Goal: Information Seeking & Learning: Learn about a topic

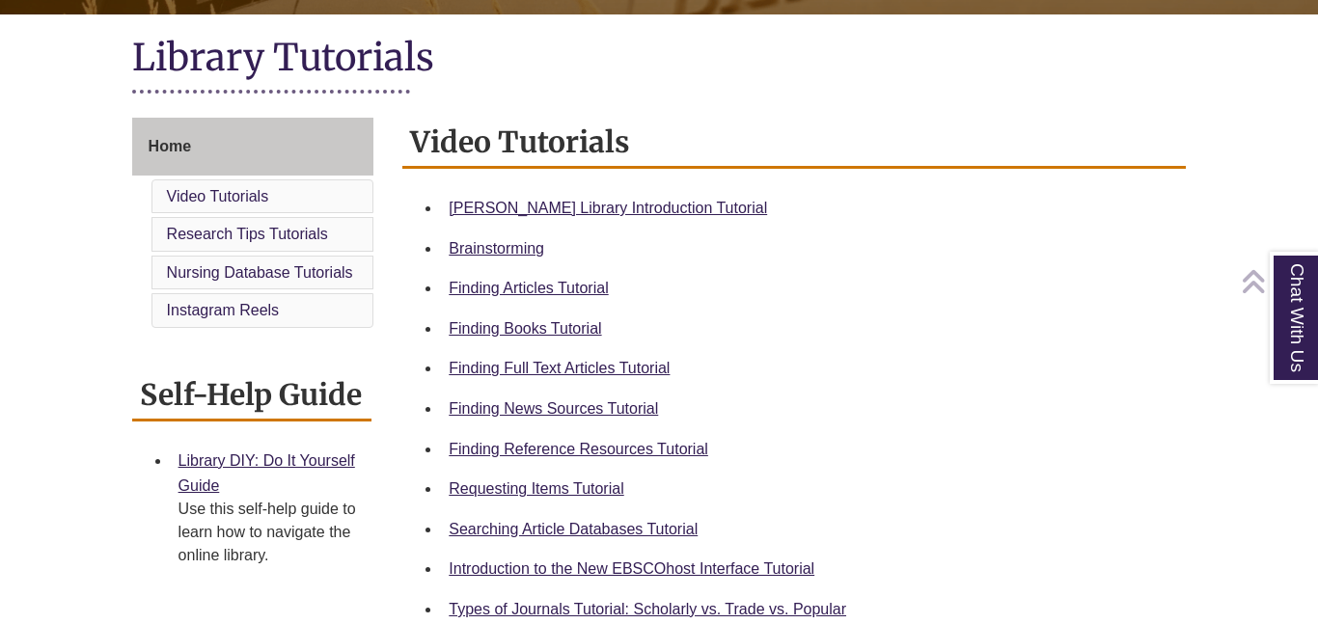
scroll to position [431, 0]
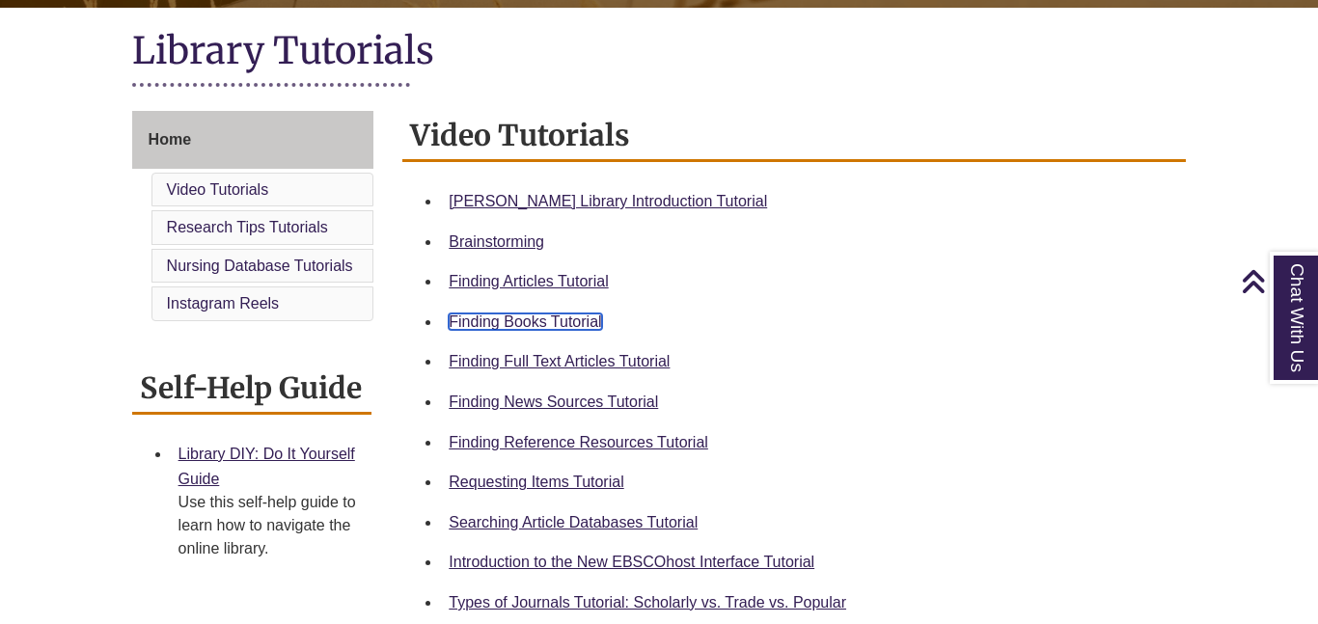
click at [548, 324] on link "Finding Books Tutorial" at bounding box center [524, 321] width 152 height 16
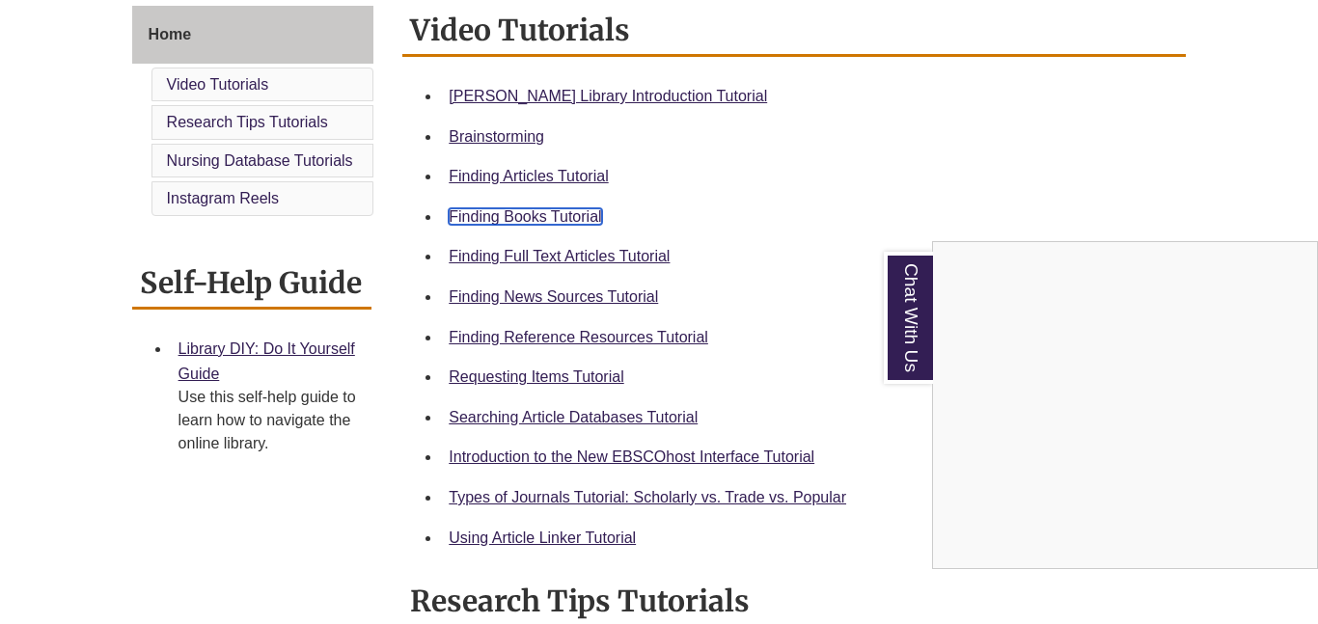
scroll to position [542, 0]
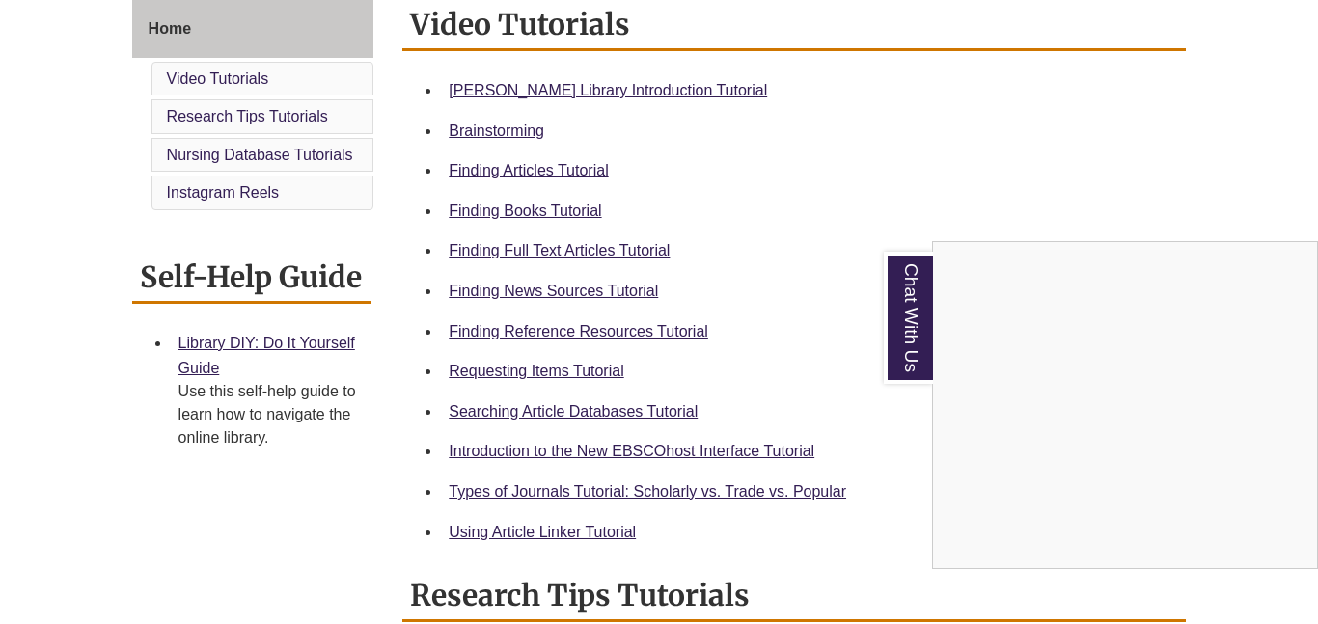
click at [541, 361] on div "Chat With Us" at bounding box center [659, 312] width 1318 height 624
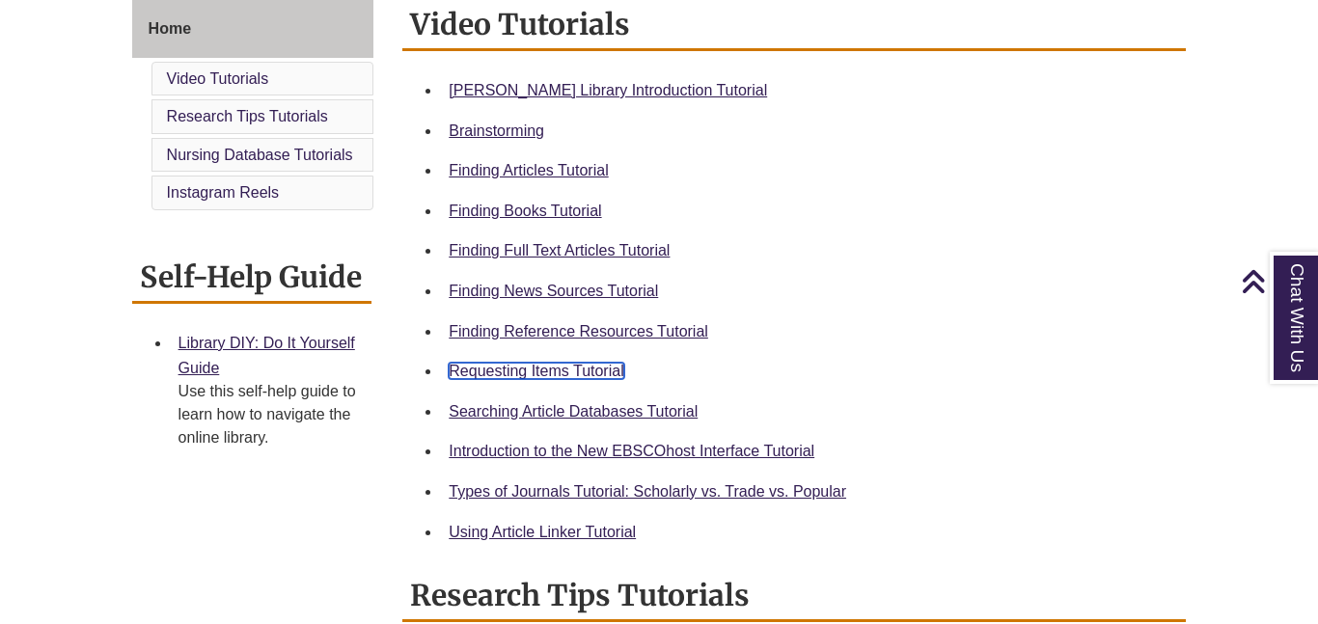
click at [534, 371] on link "Requesting Items Tutorial" at bounding box center [535, 371] width 175 height 16
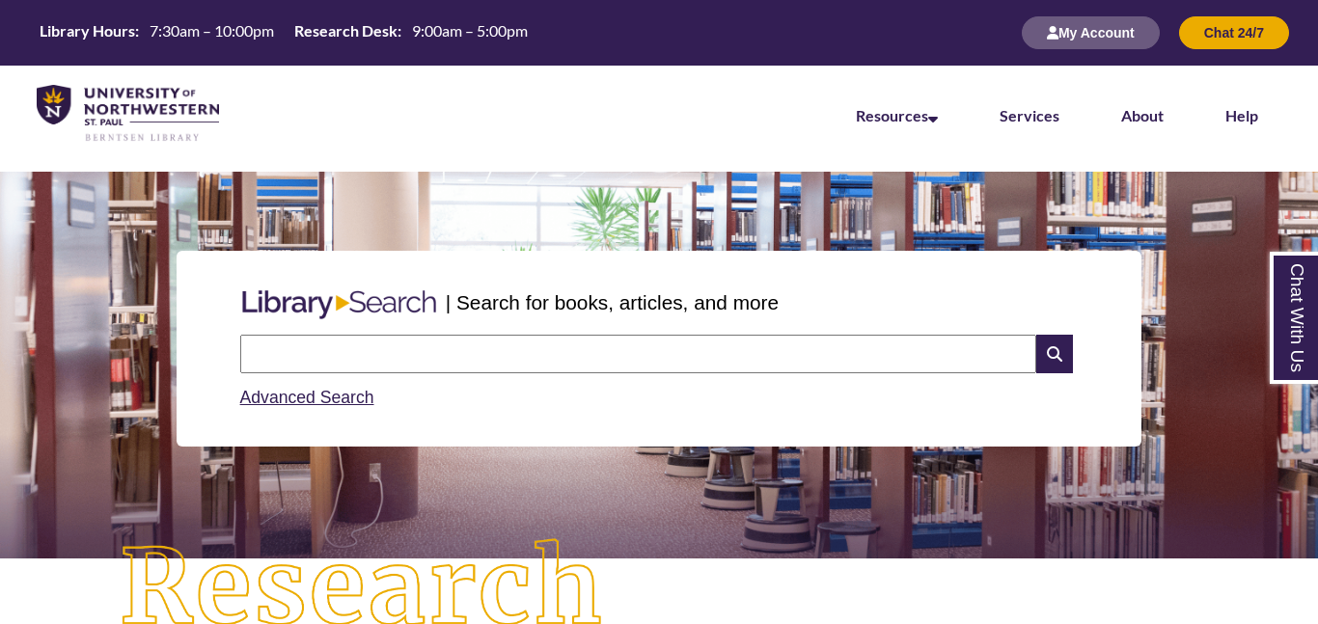
click at [503, 350] on input "text" at bounding box center [638, 354] width 796 height 39
type input "*"
type input "**********"
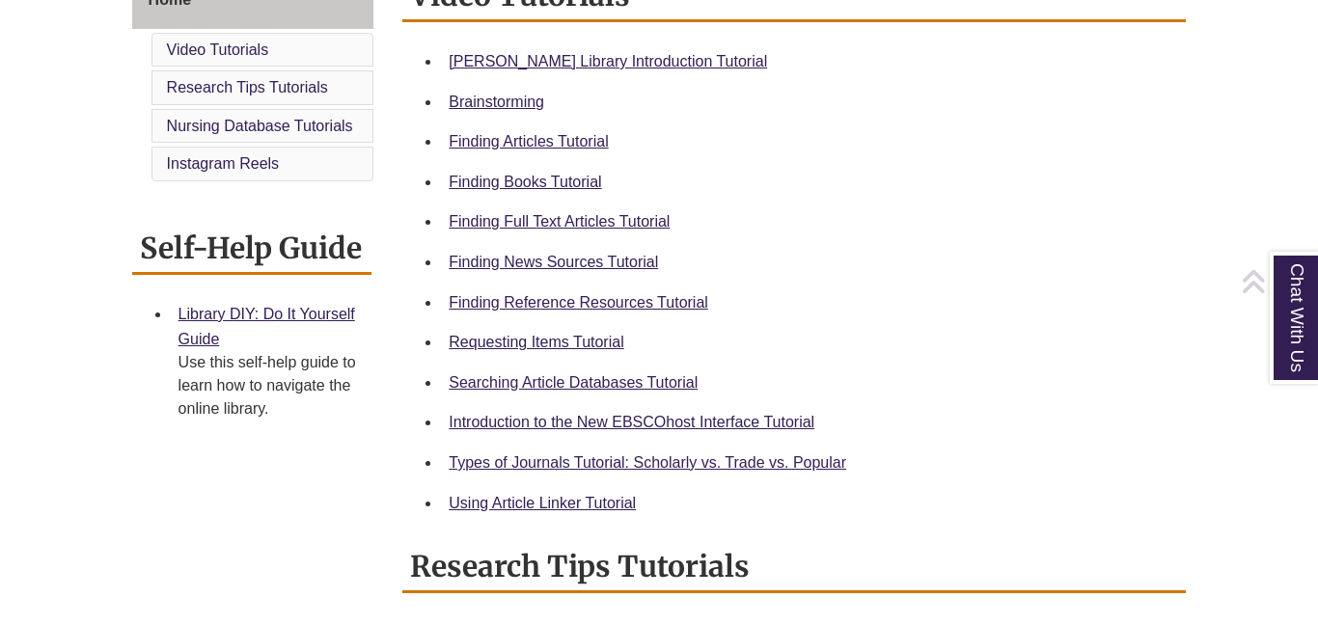
scroll to position [575, 0]
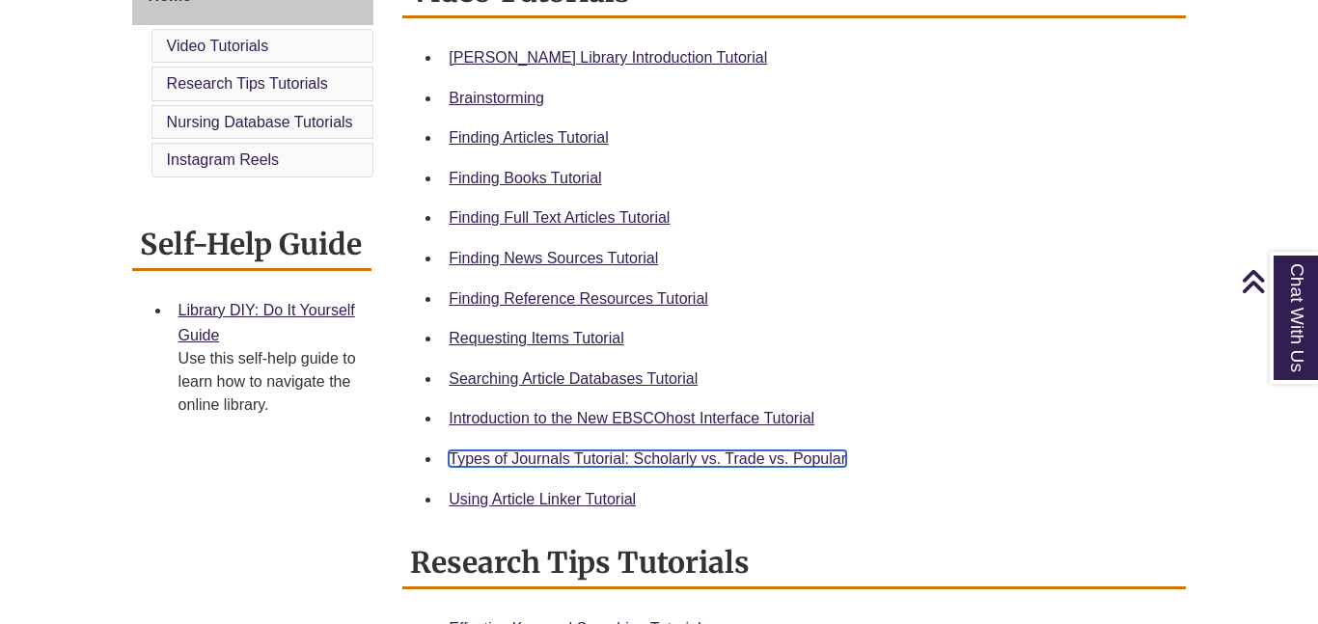
click at [625, 456] on link "Types of Journals Tutorial: Scholarly vs. Trade vs. Popular" at bounding box center [646, 458] width 397 height 16
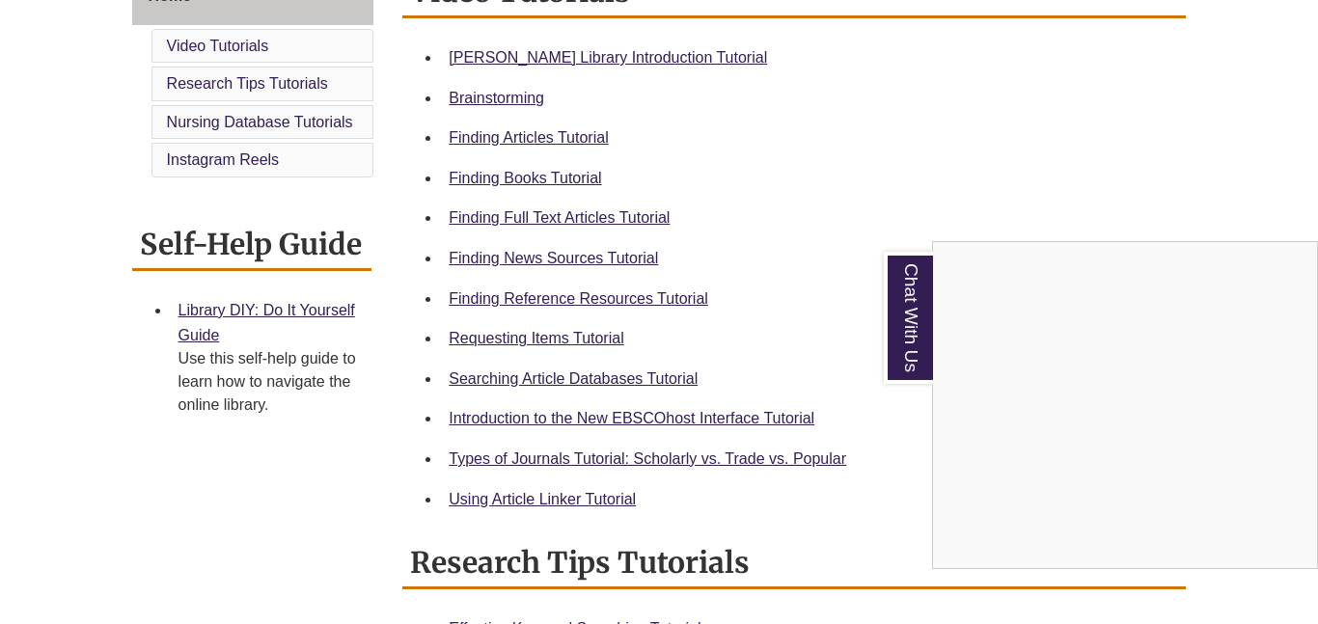
click at [521, 134] on div "Chat With Us" at bounding box center [659, 312] width 1318 height 624
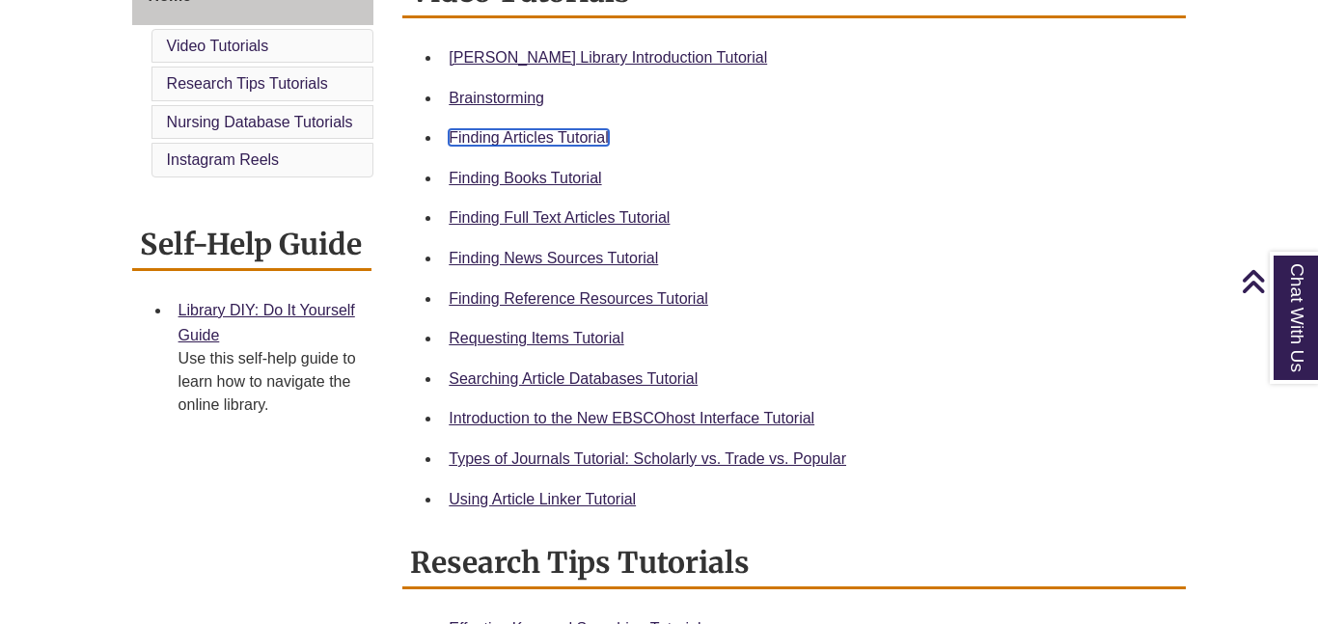
click at [521, 135] on link "Finding Articles Tutorial" at bounding box center [527, 137] width 159 height 16
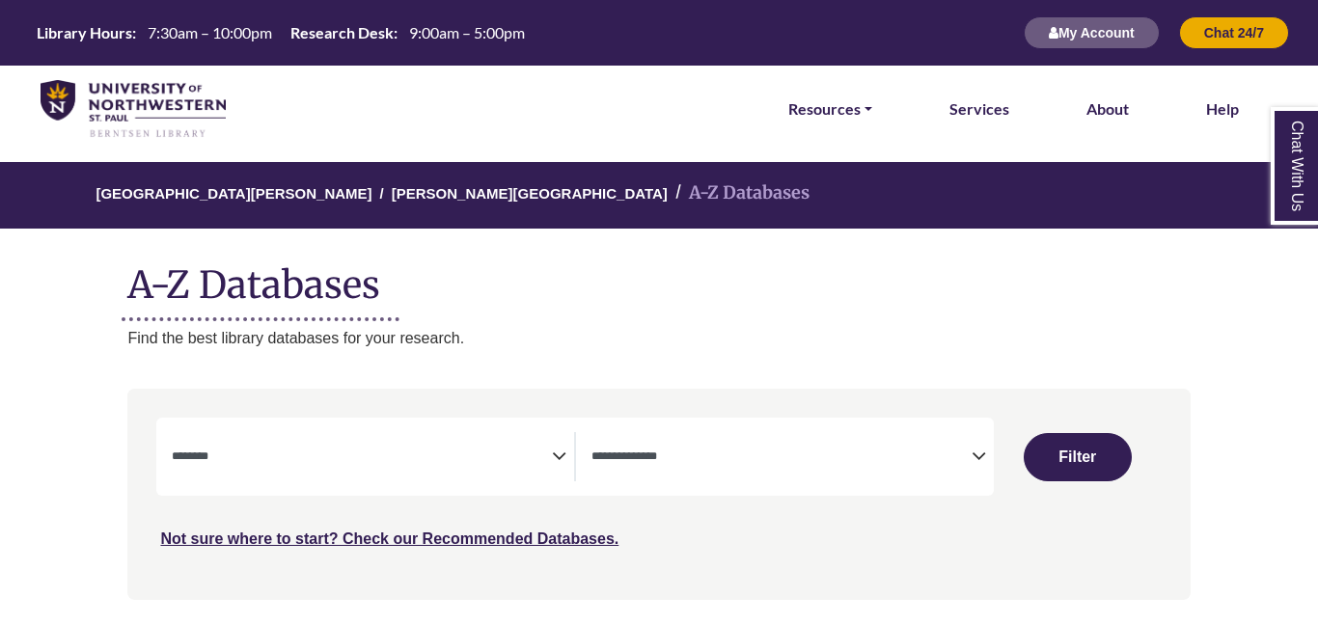
select select "Database Subject Filter"
select select "Database Types Filter"
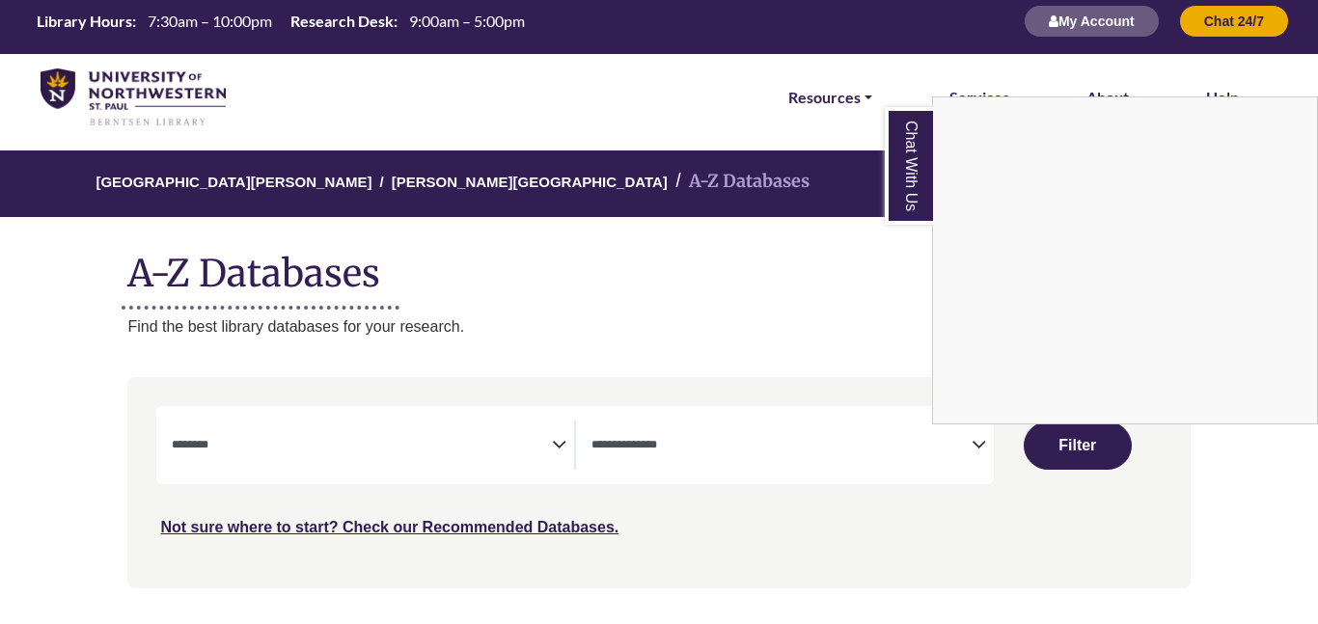
scroll to position [14, 0]
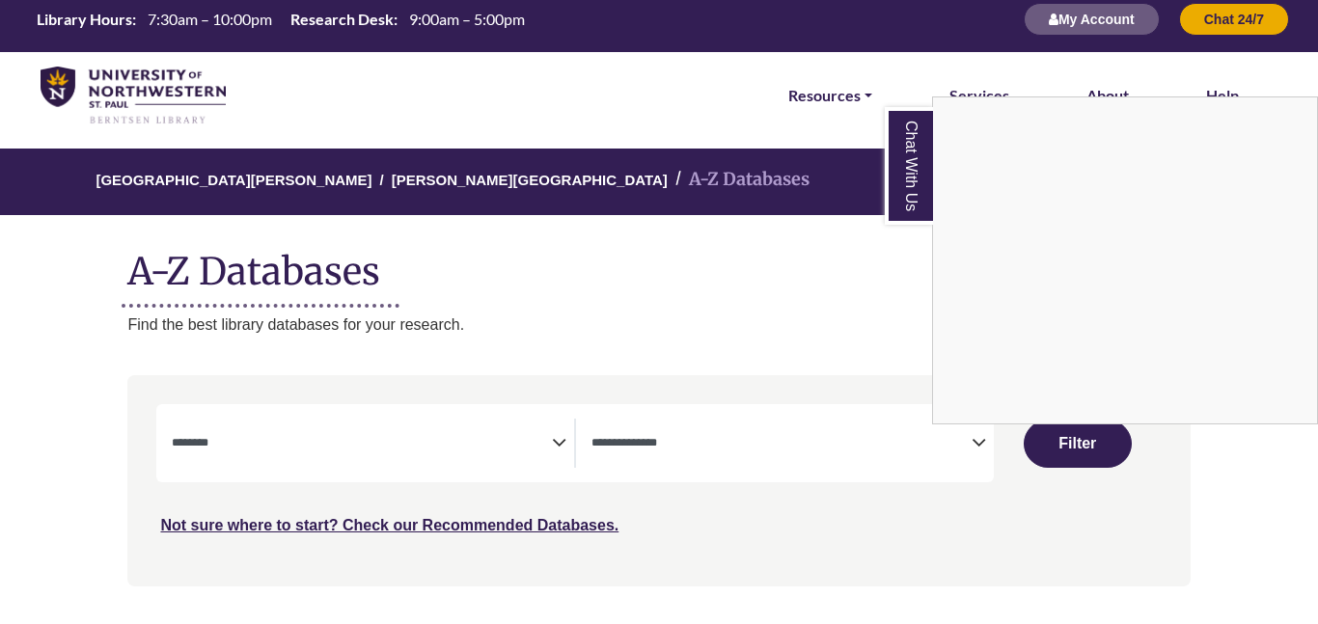
click at [705, 458] on div "Chat With Us" at bounding box center [659, 312] width 1318 height 624
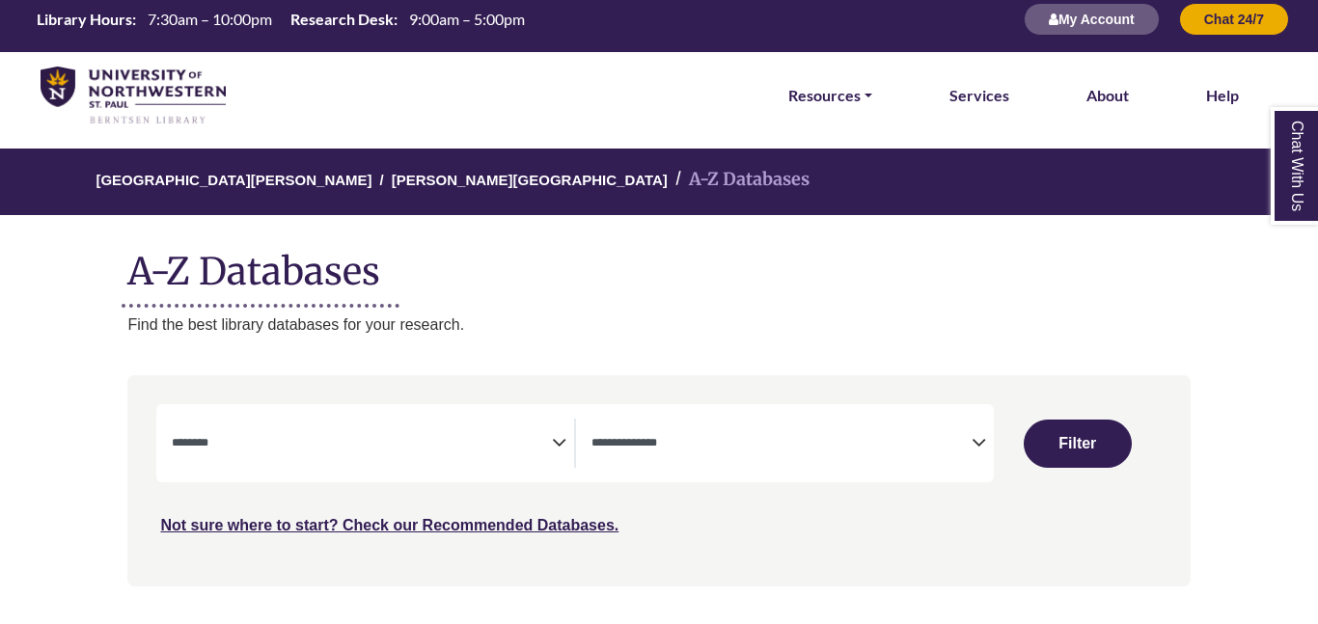
click at [960, 429] on span "Search filters" at bounding box center [781, 443] width 380 height 49
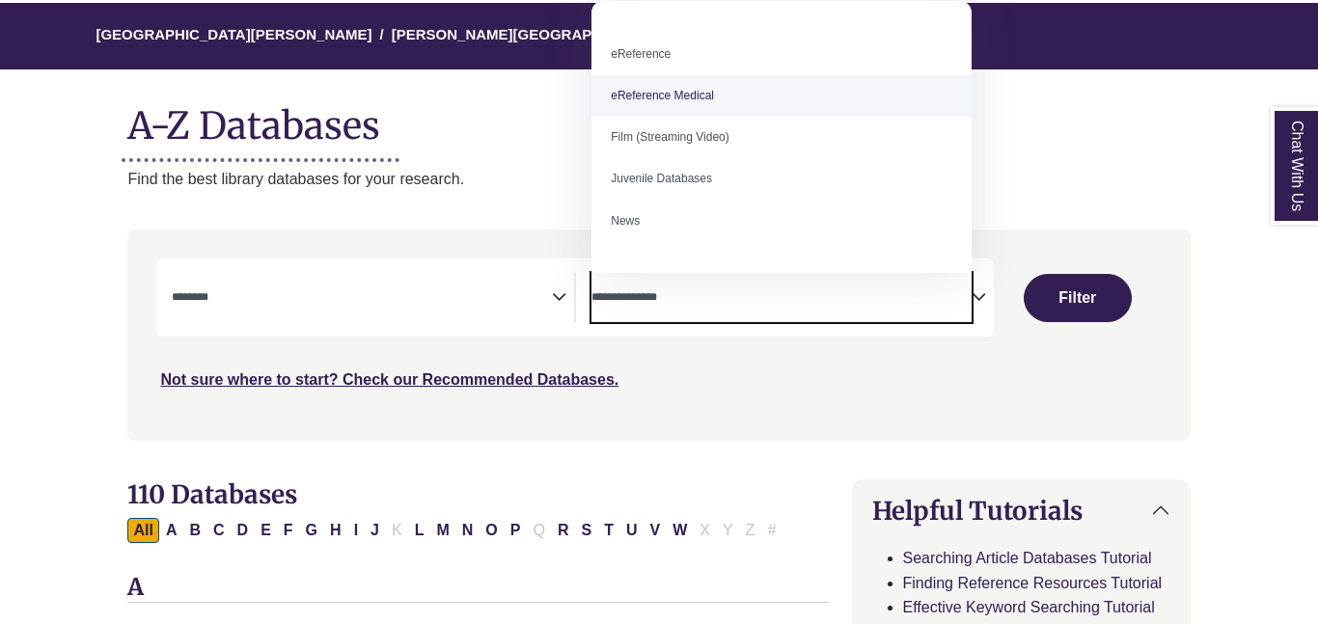
scroll to position [134, 0]
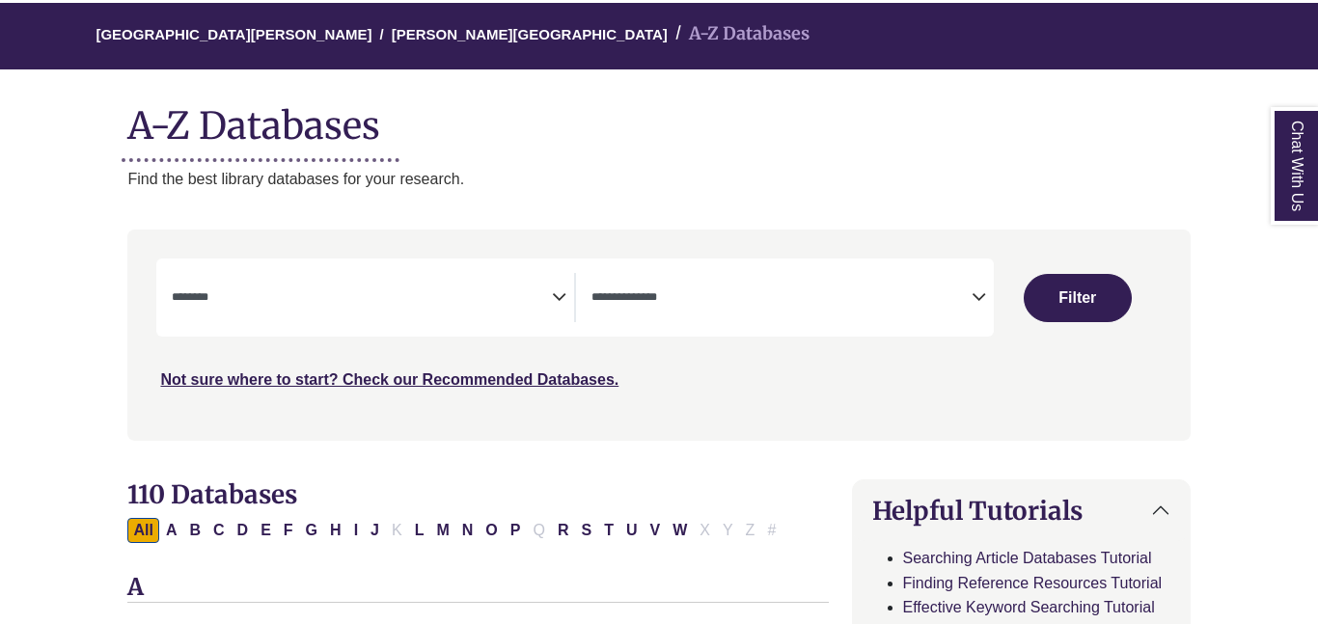
click at [798, 359] on div "Not sure where to start? Check our Recommended Databases." at bounding box center [532, 372] width 753 height 41
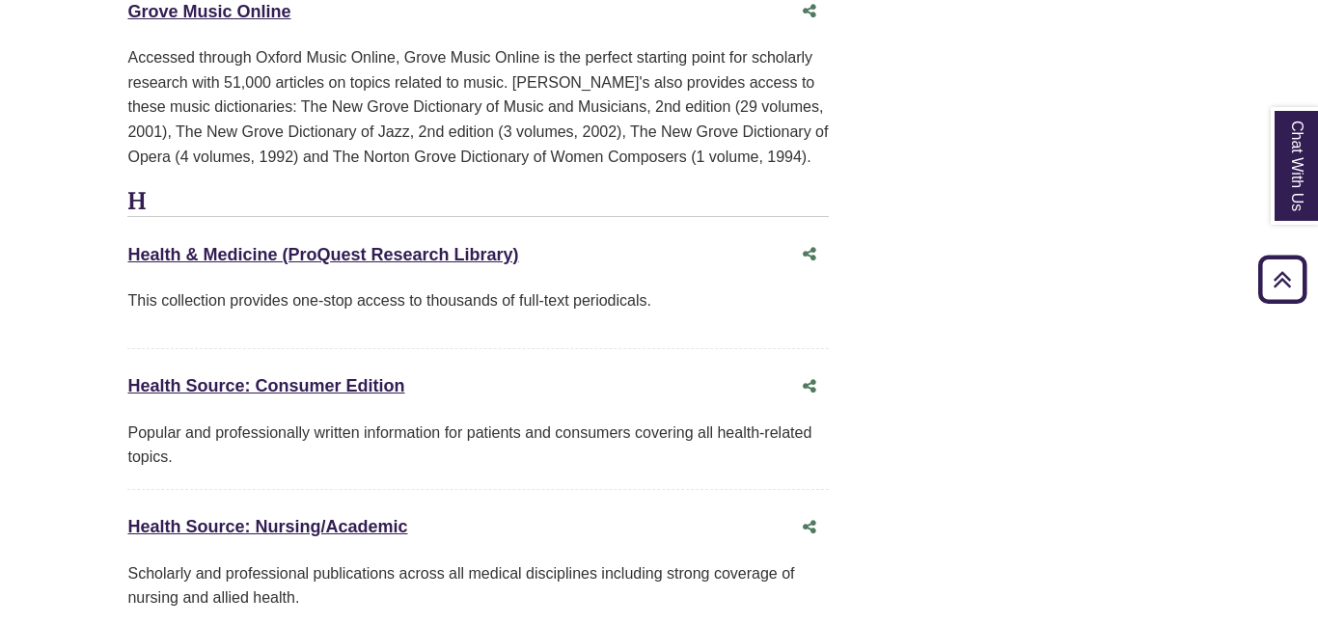
scroll to position [8843, 0]
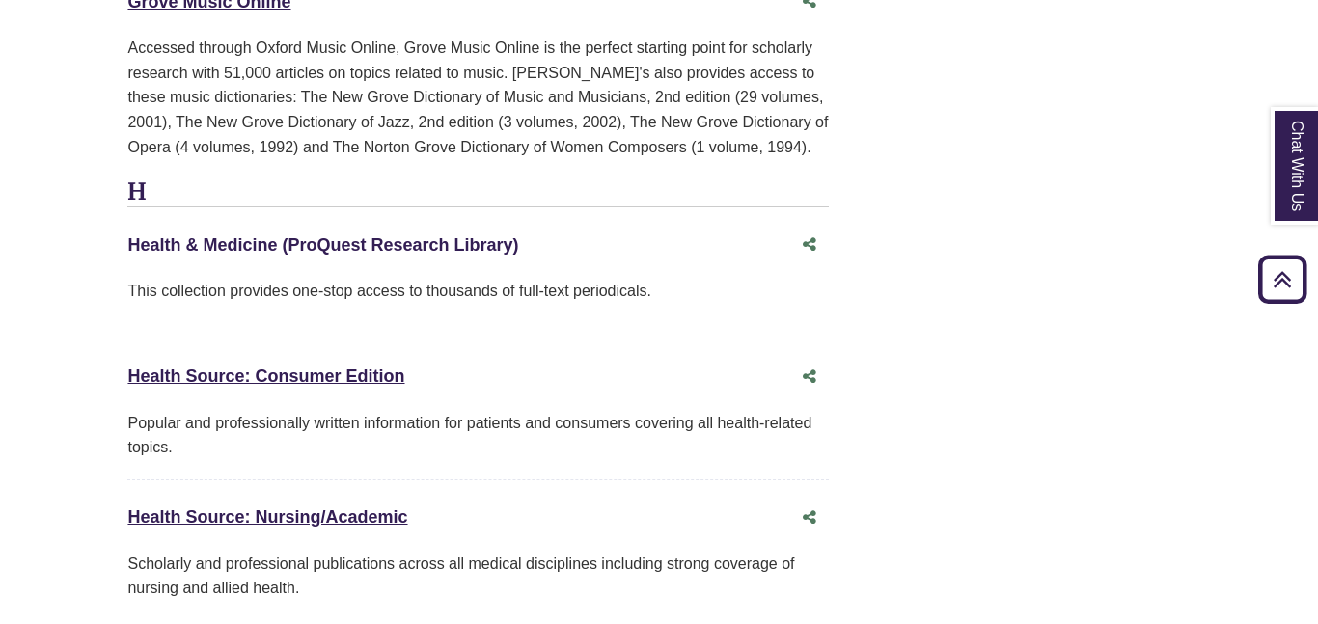
click at [368, 235] on link "Health & Medicine (ProQuest Research Library) This link opens in a new window" at bounding box center [322, 244] width 391 height 19
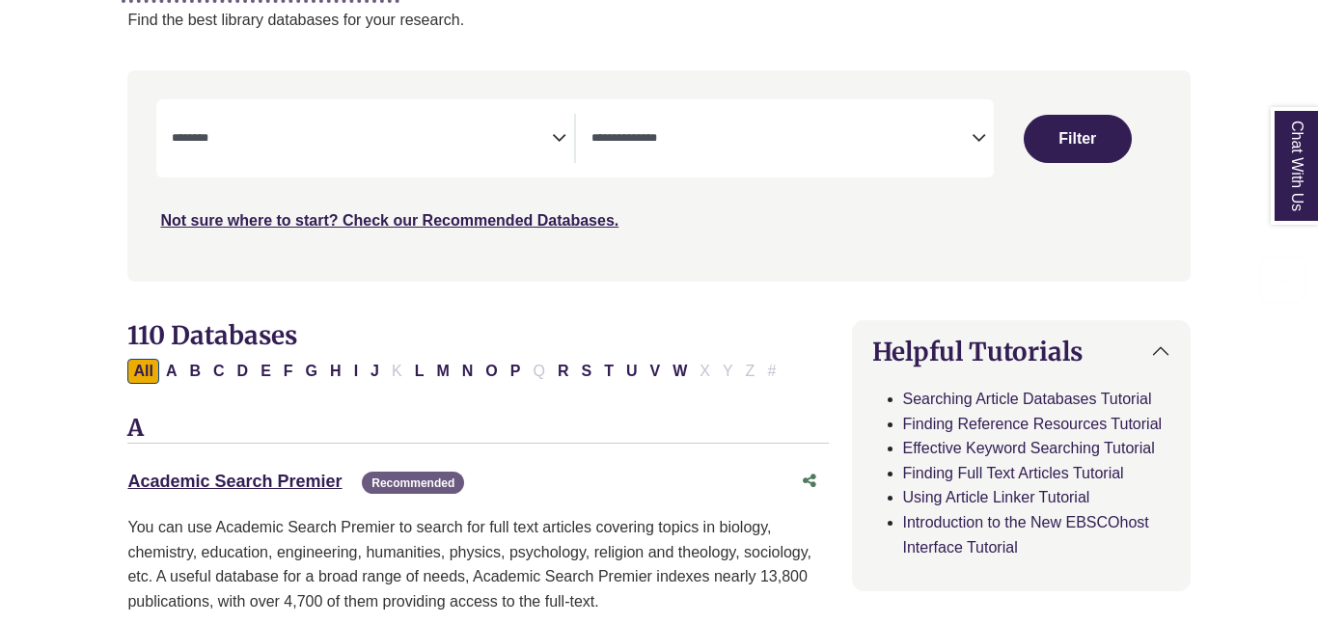
scroll to position [324, 0]
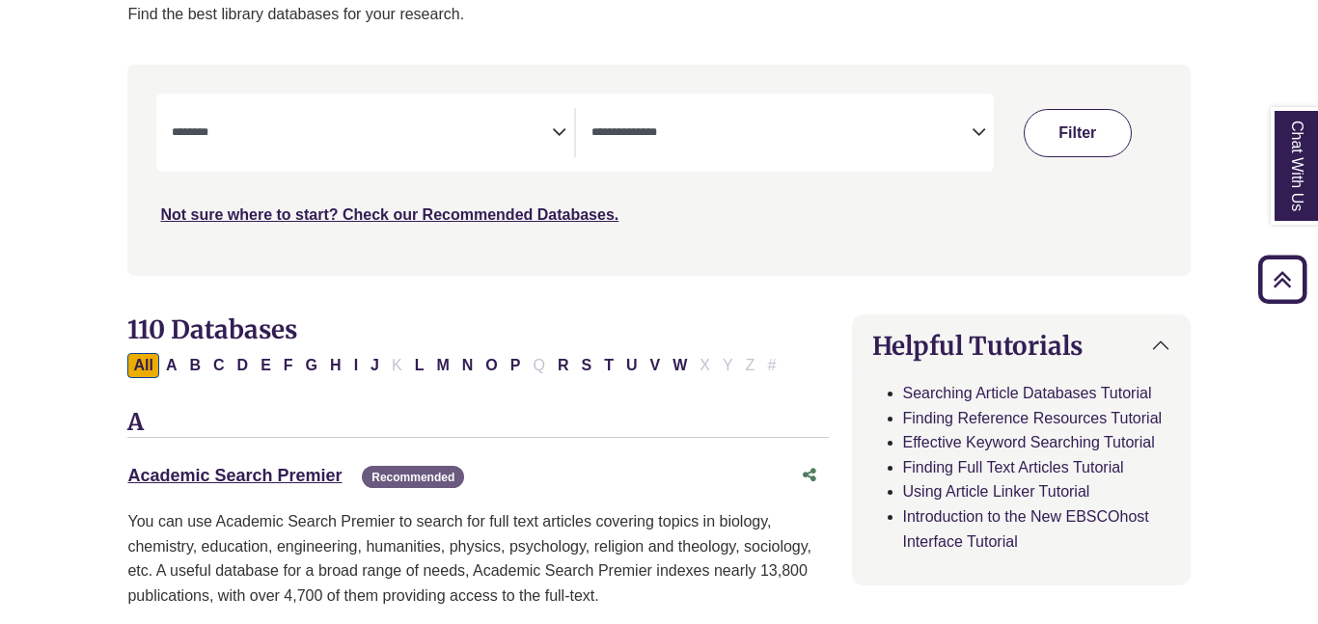
click at [1080, 121] on button "Filter" at bounding box center [1077, 133] width 108 height 48
select select "Database Subject Filter"
select select "Database Types Filter"
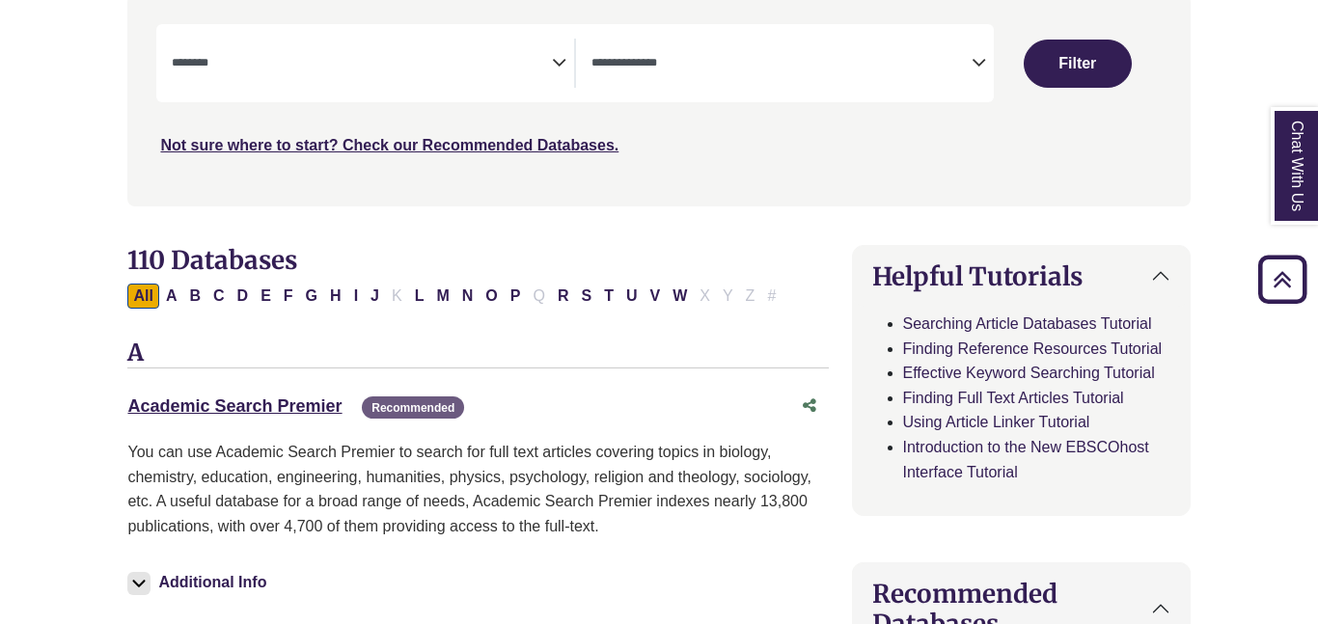
scroll to position [400, 0]
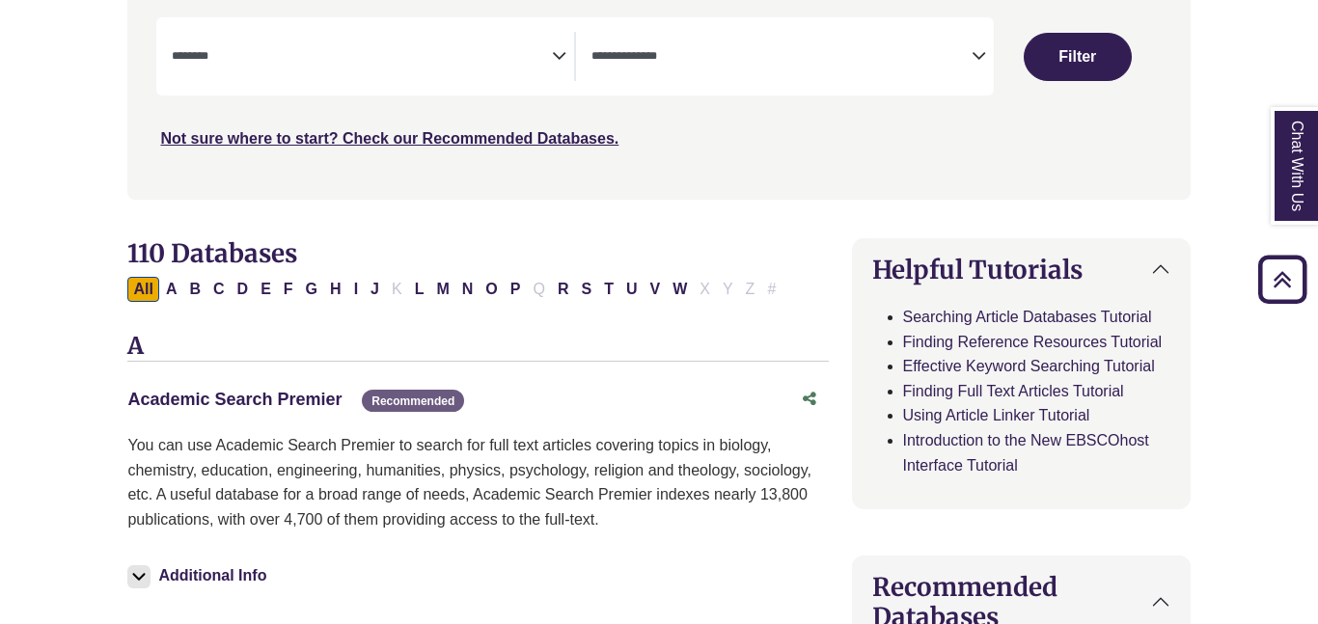
click at [258, 403] on link "Academic Search Premier This link opens in a new window" at bounding box center [234, 399] width 214 height 19
click at [584, 294] on button "S" at bounding box center [586, 289] width 22 height 25
select select "Database Subject Filter"
select select "Database Types Filter"
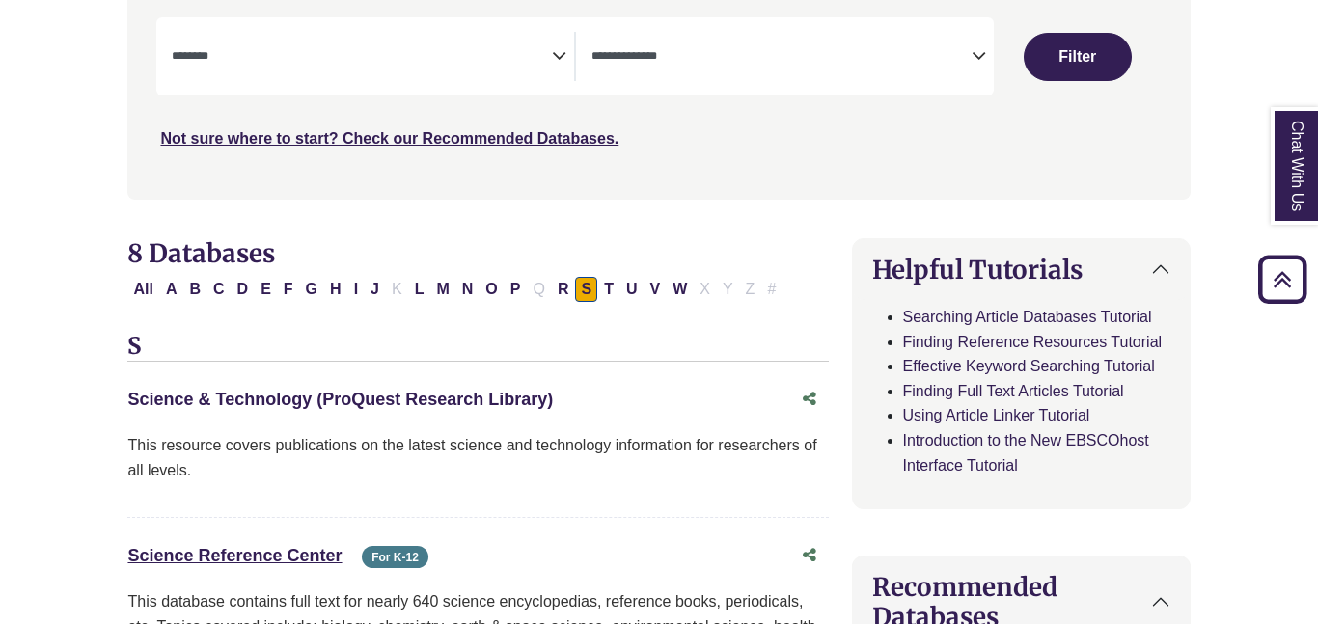
click at [407, 394] on link "Science & Technology (ProQuest Research Library) This link opens in a new window" at bounding box center [339, 399] width 425 height 19
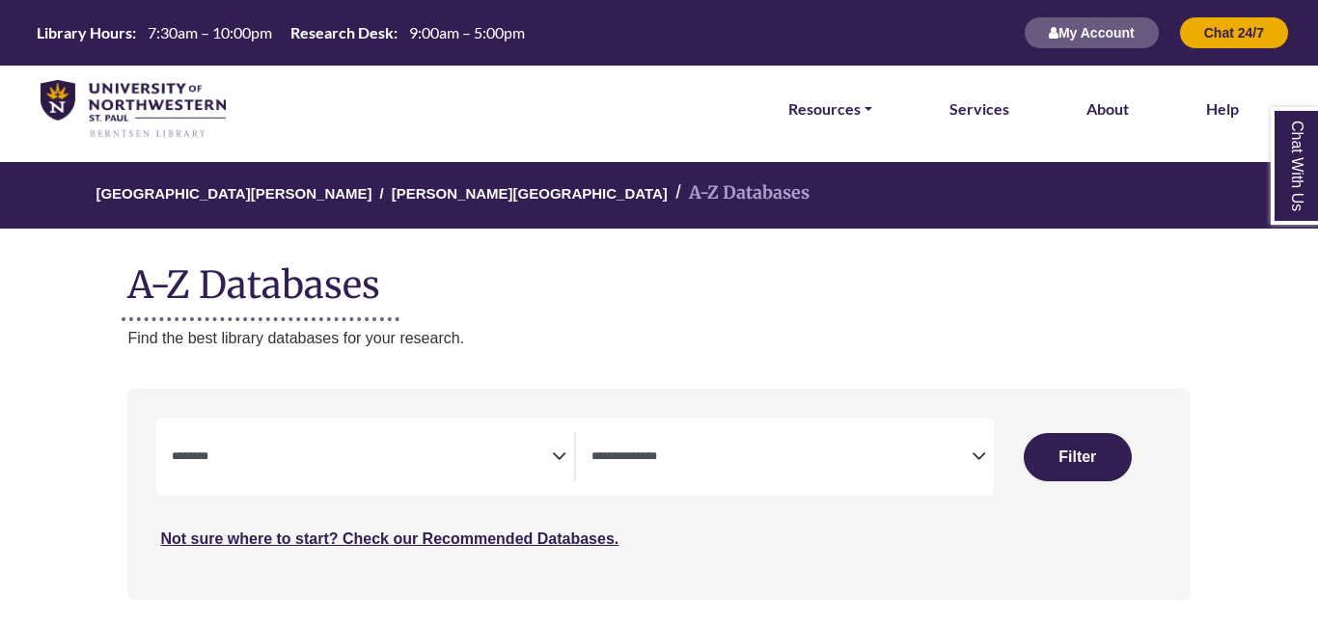
select select "Database Subject Filter"
select select "Database Types Filter"
select select "Database Subject Filter"
select select "Database Types Filter"
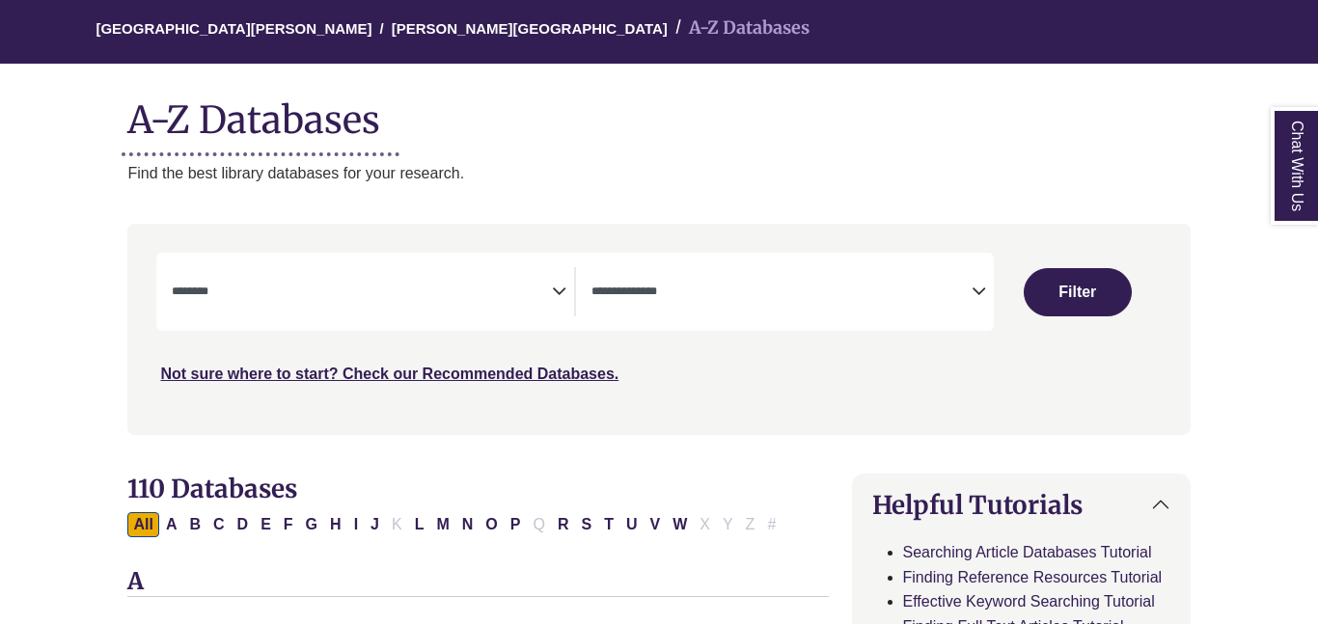
scroll to position [167, 0]
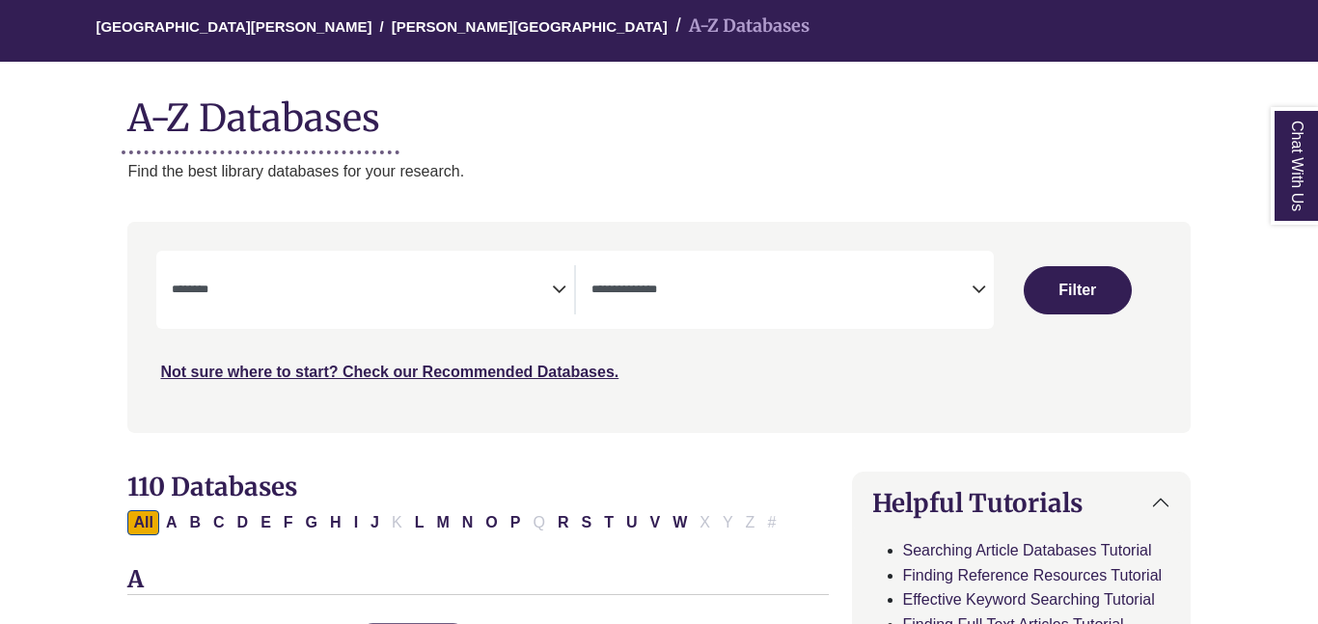
click at [850, 259] on div "**********" at bounding box center [574, 290] width 837 height 78
click at [830, 292] on textarea "Search" at bounding box center [781, 291] width 380 height 15
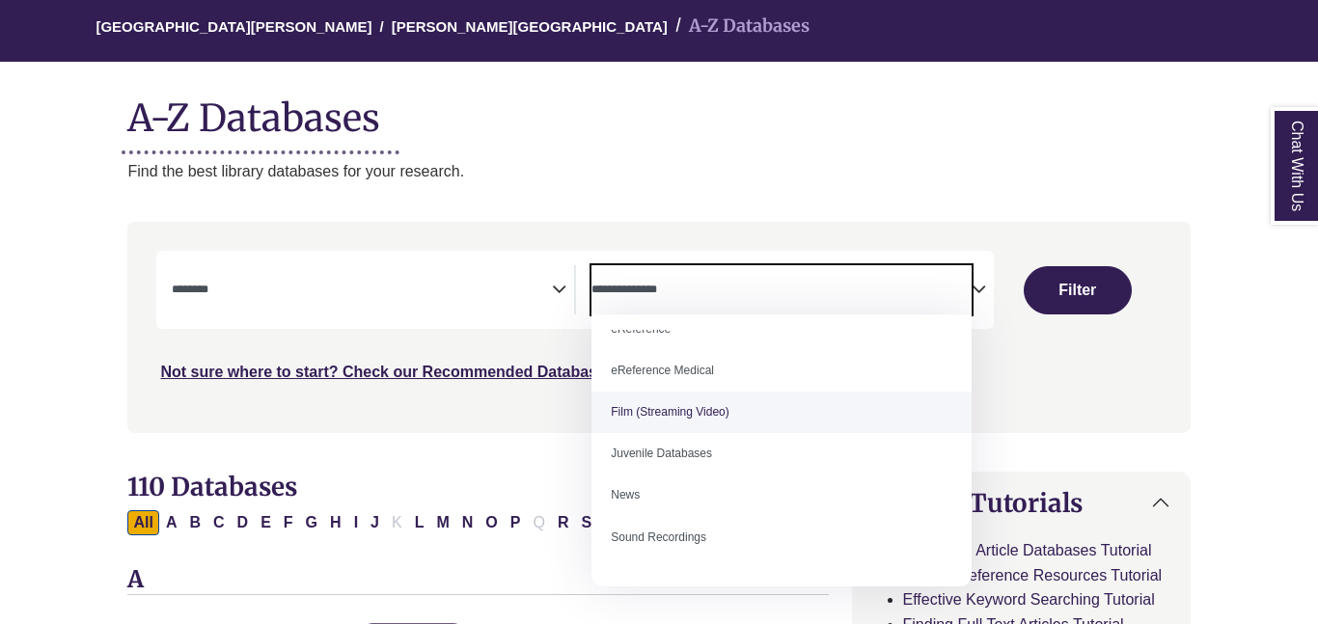
scroll to position [134, 0]
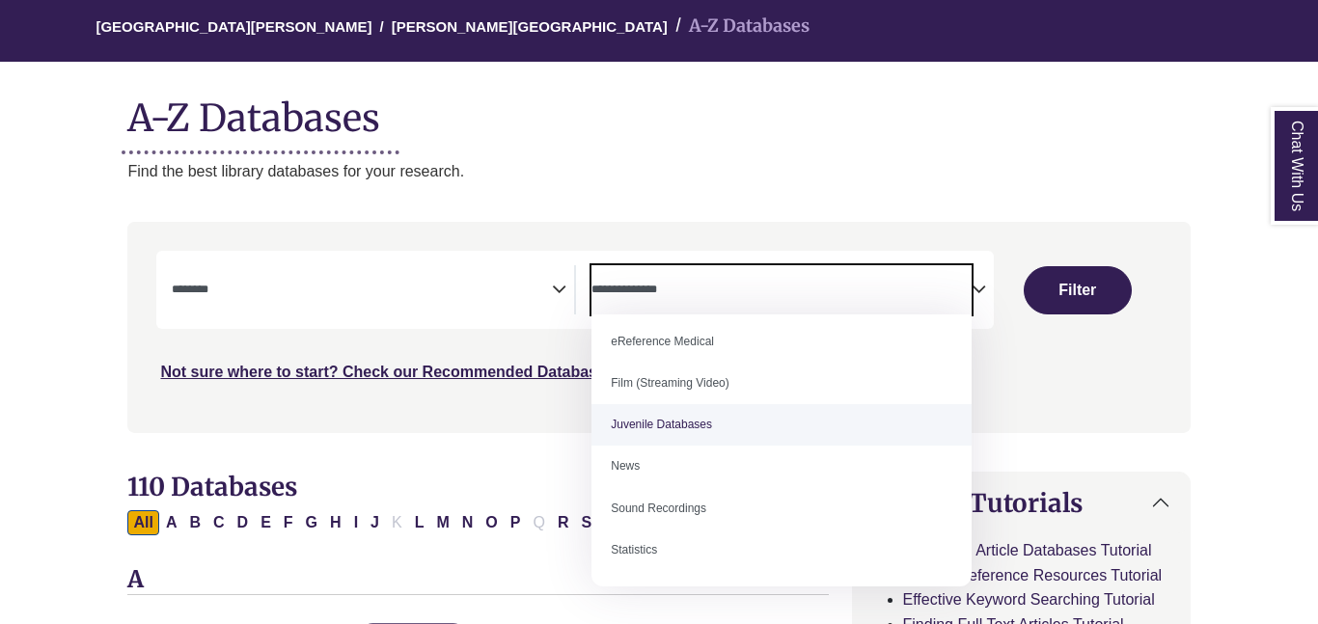
click at [512, 301] on span "Search filters" at bounding box center [362, 289] width 380 height 49
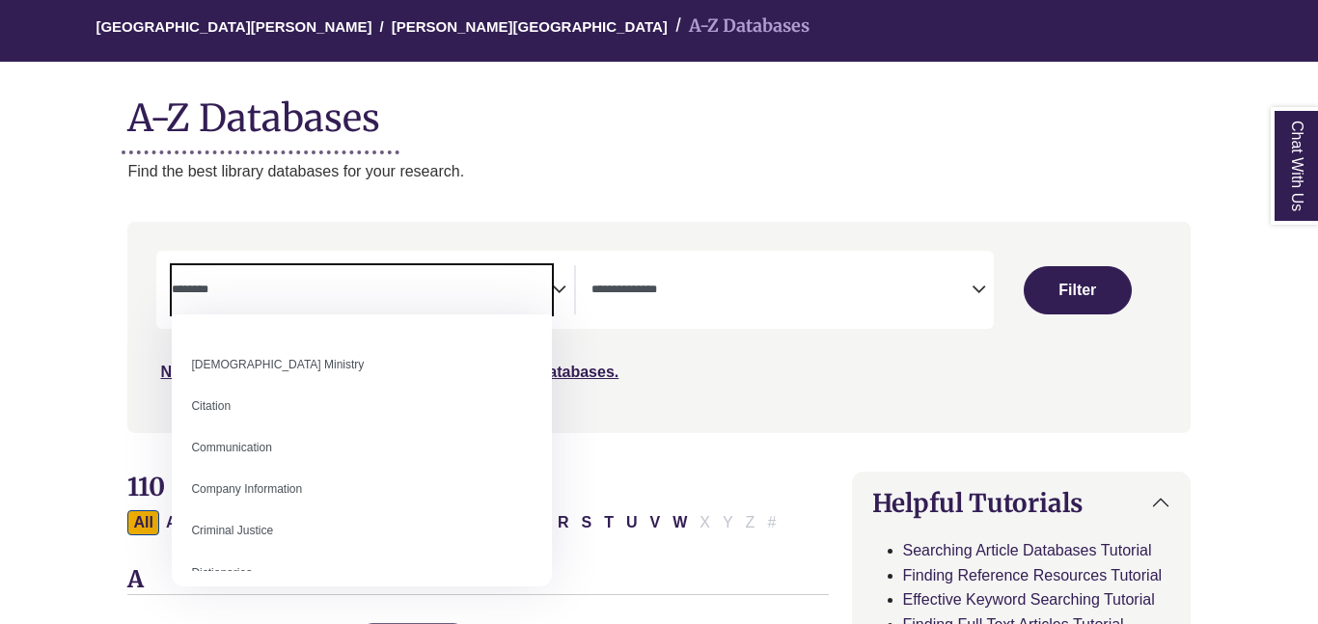
scroll to position [294, 0]
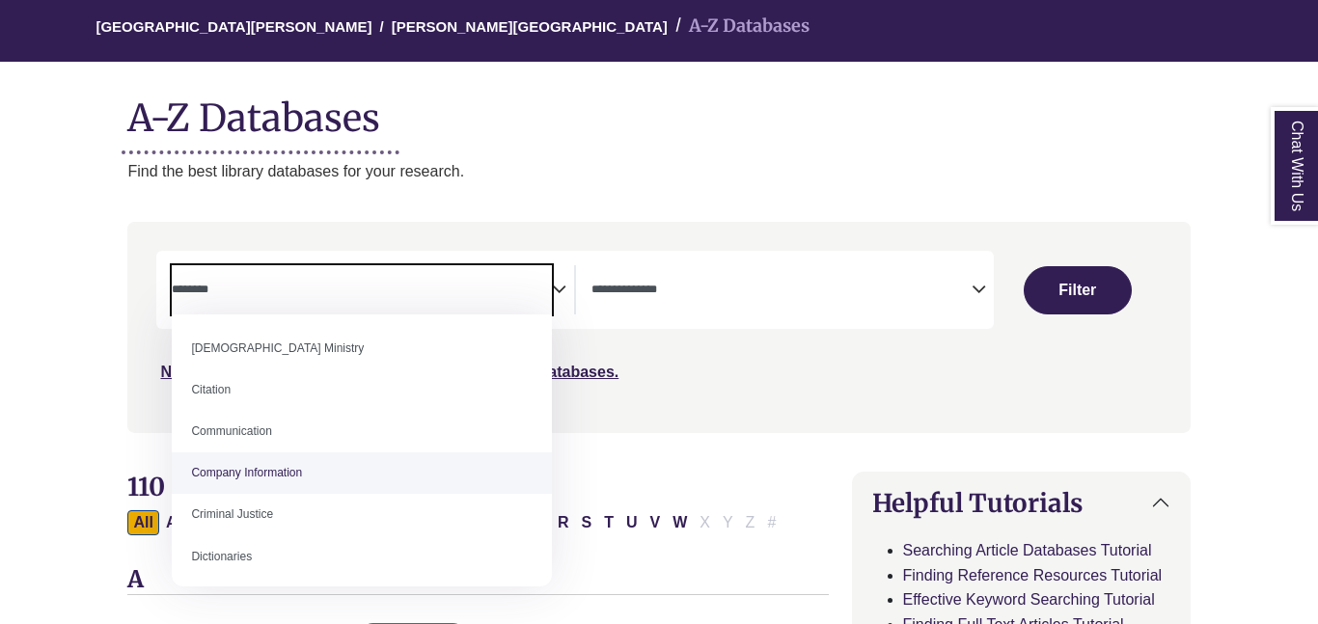
click at [785, 395] on div "Search filters" at bounding box center [658, 327] width 1039 height 195
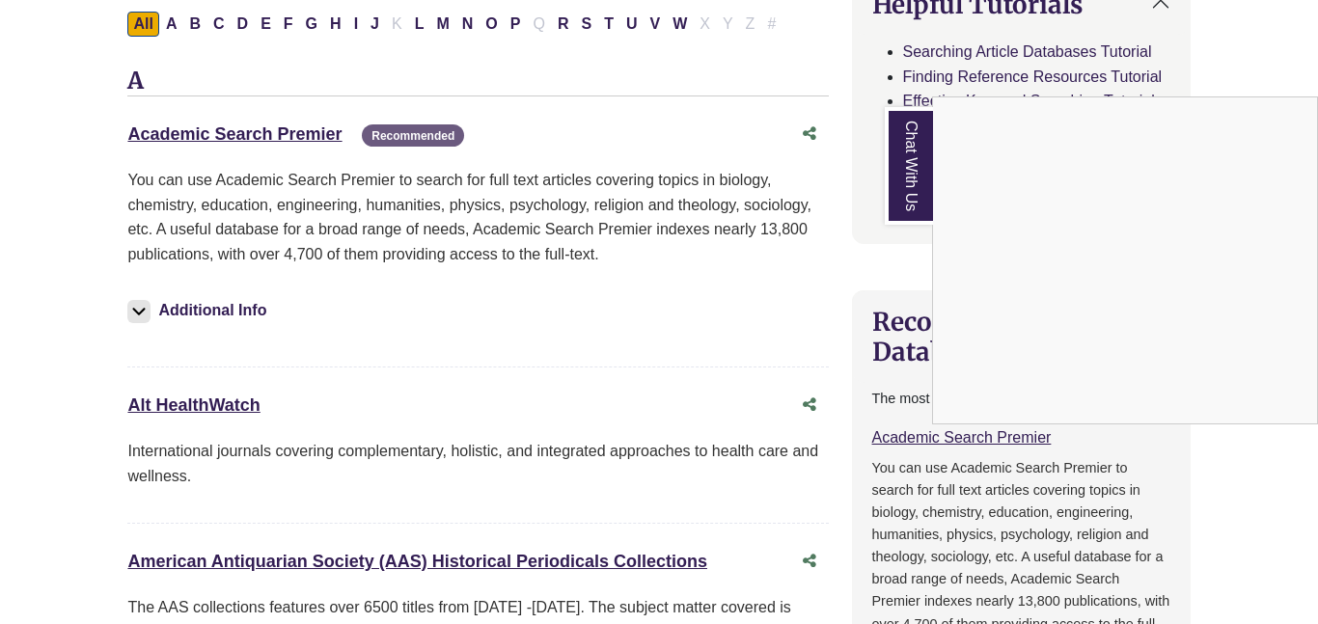
scroll to position [668, 0]
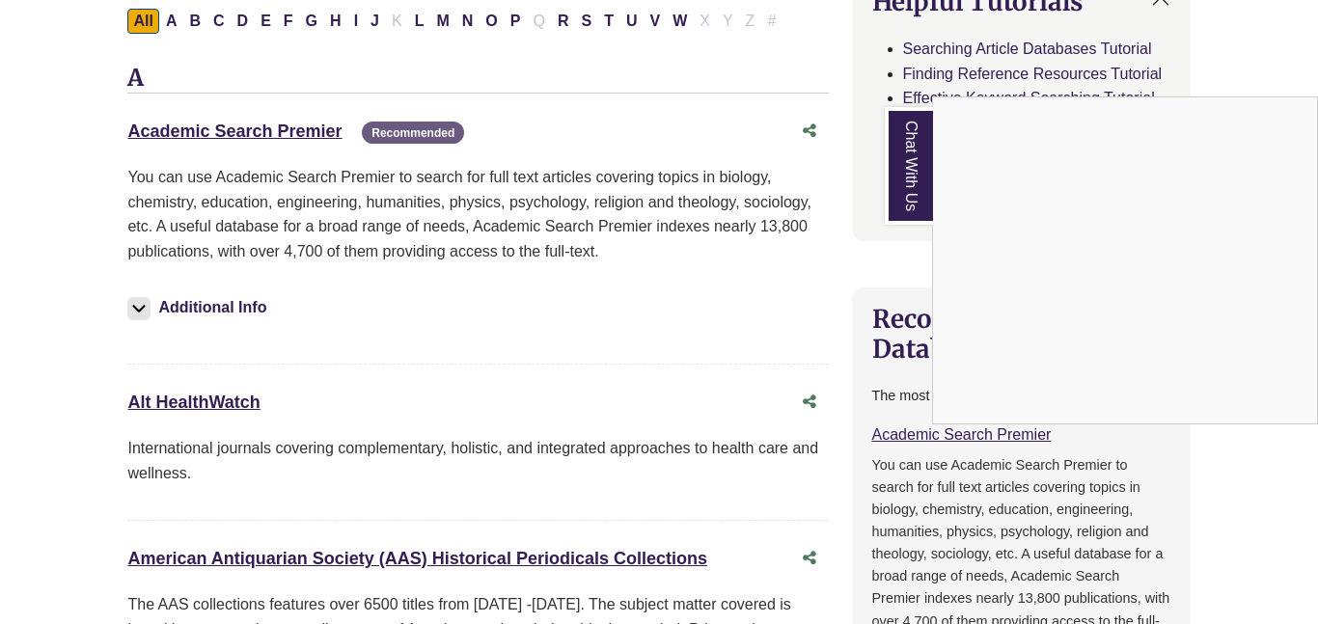
click at [278, 129] on div "Chat With Us" at bounding box center [659, 312] width 1318 height 624
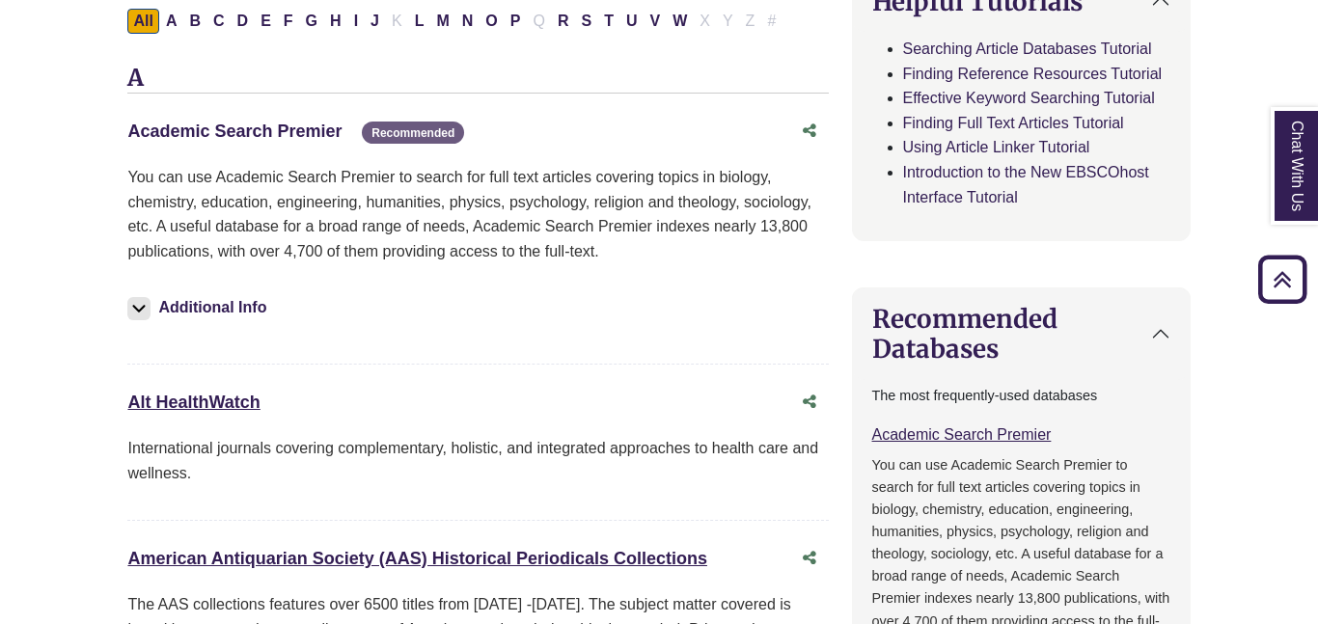
click at [285, 127] on link "Academic Search Premier This link opens in a new window" at bounding box center [234, 131] width 214 height 19
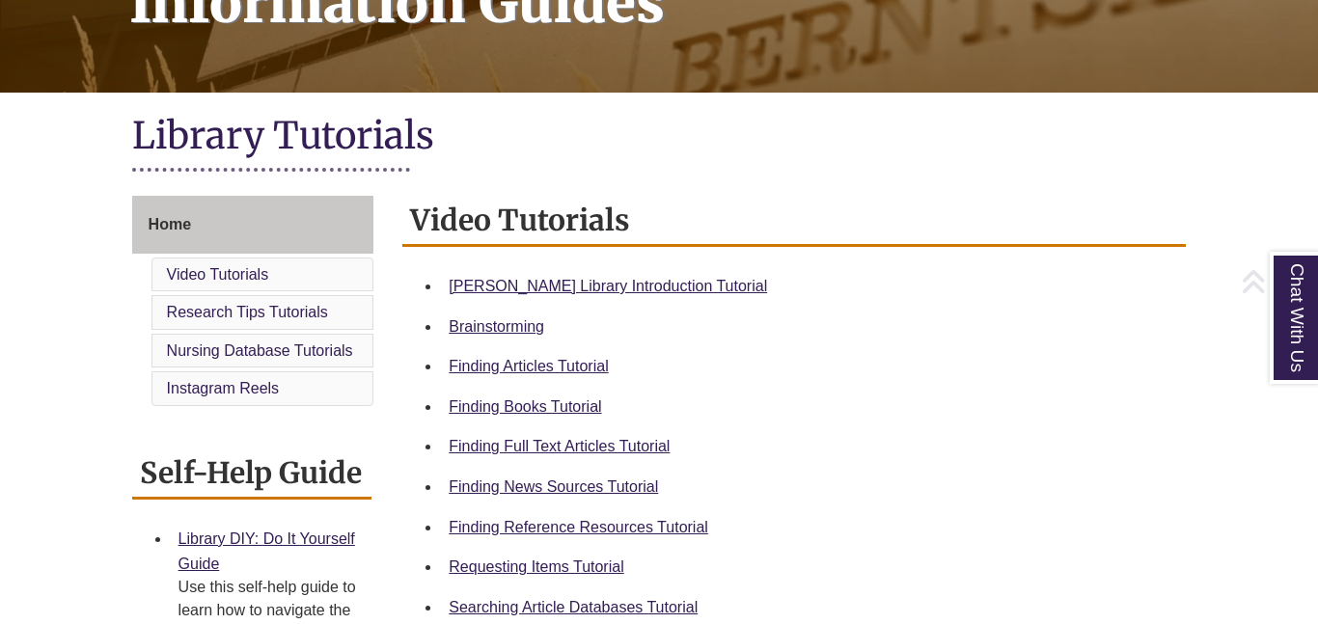
scroll to position [387, 0]
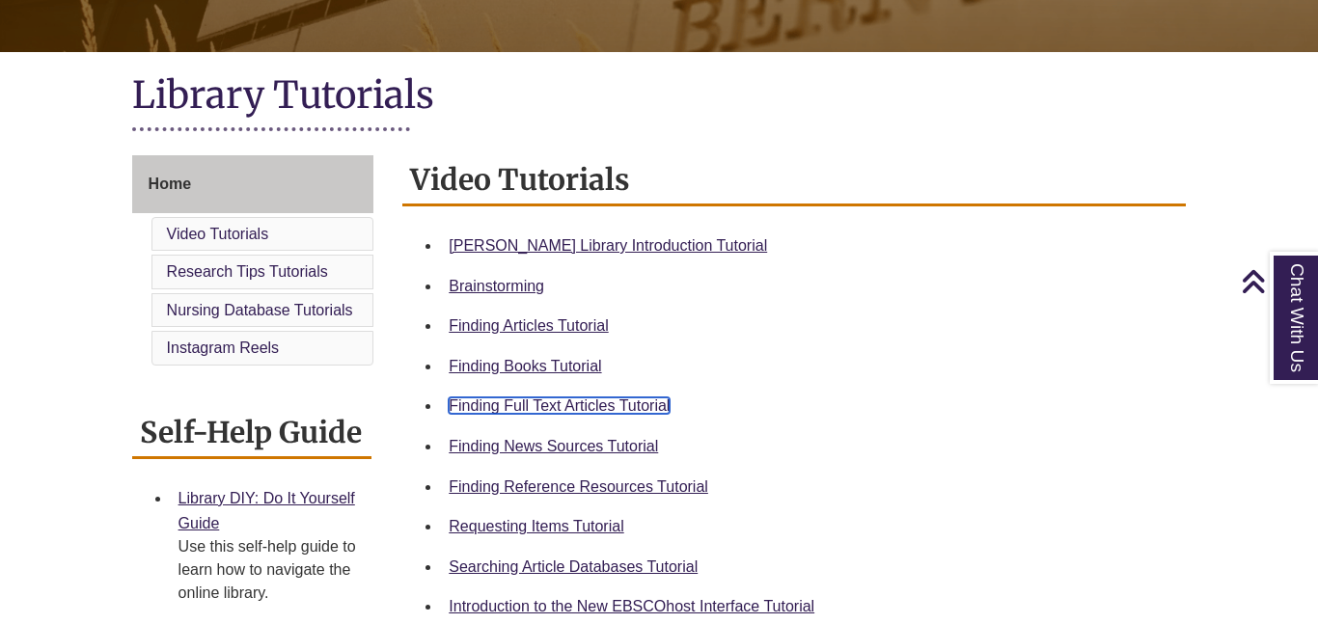
click at [533, 399] on link "Finding Full Text Articles Tutorial" at bounding box center [558, 405] width 221 height 16
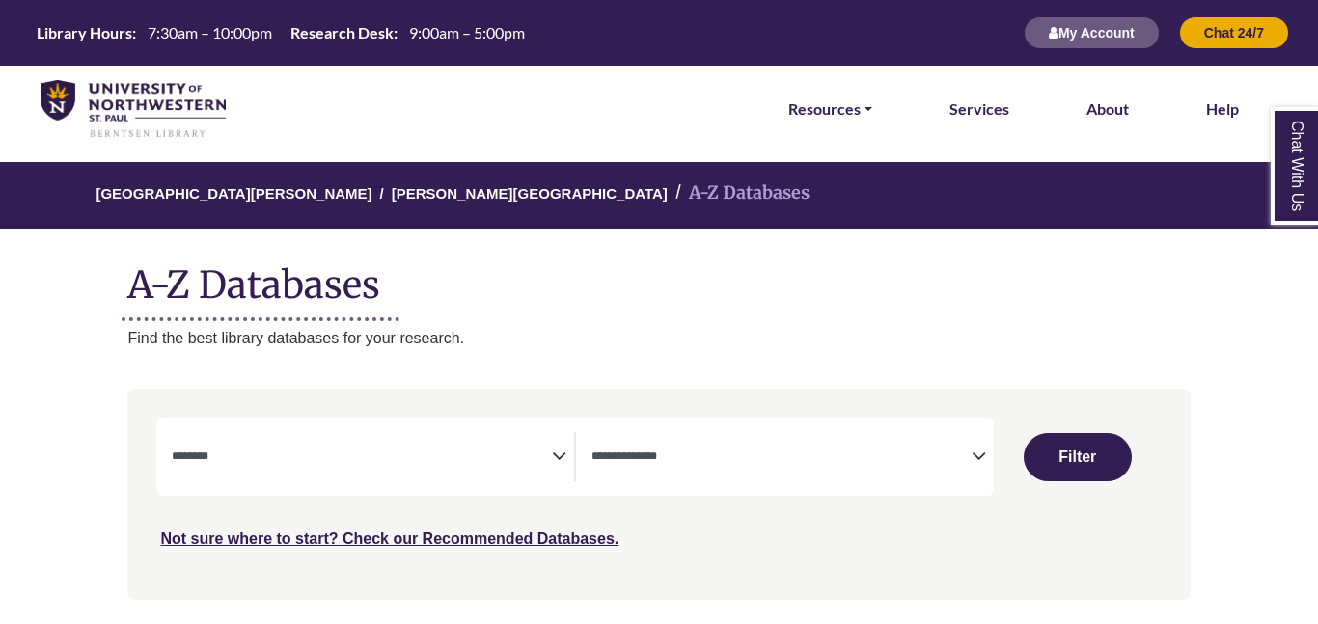
select select "Database Subject Filter"
select select "Database Types Filter"
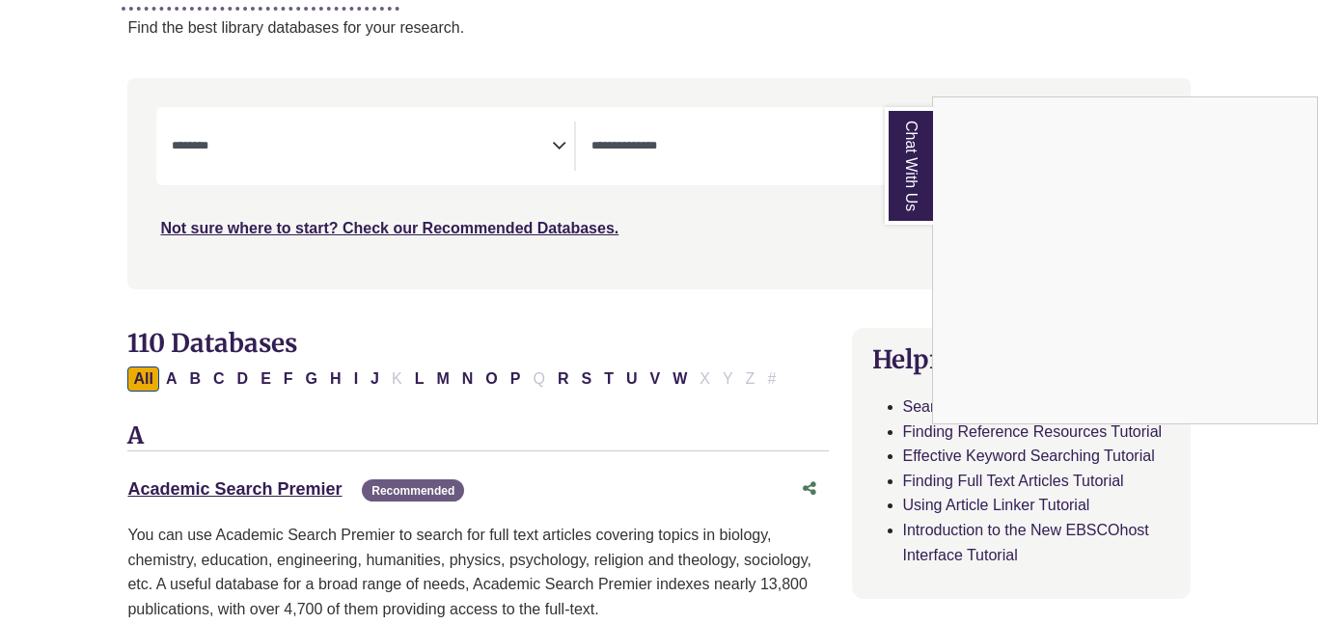
scroll to position [312, 0]
click at [295, 485] on div "Chat With Us" at bounding box center [659, 312] width 1318 height 624
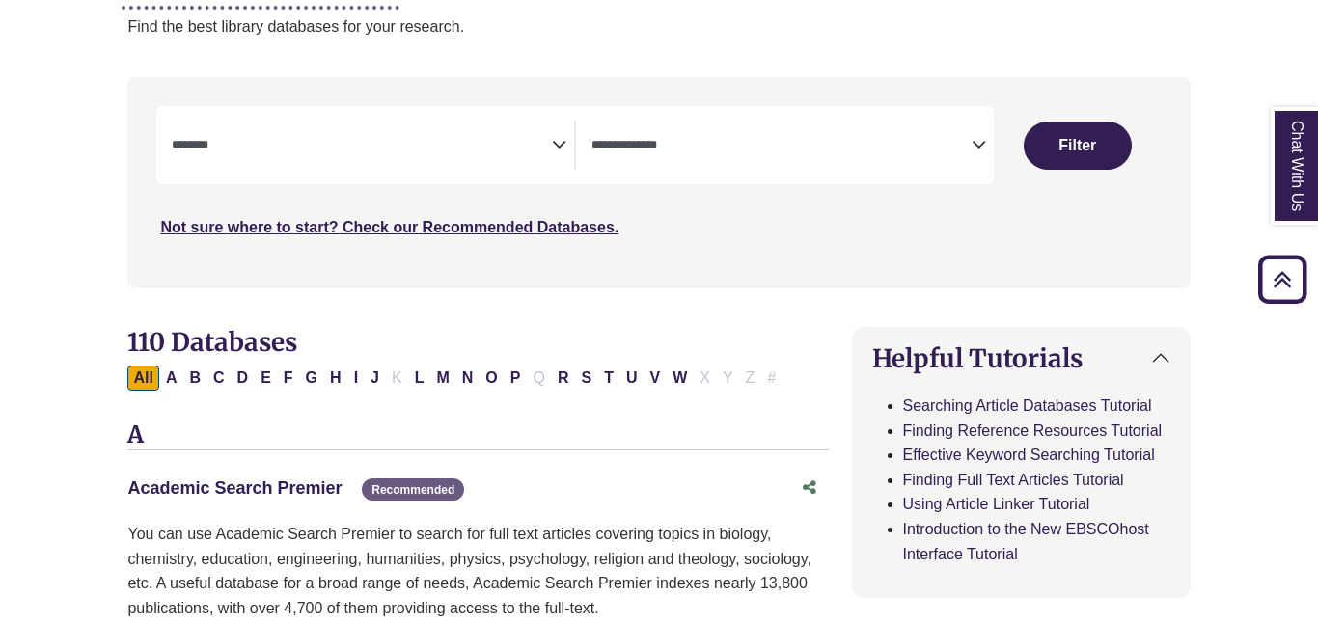
click at [292, 483] on link "Academic Search Premier This link opens in a new window" at bounding box center [234, 487] width 214 height 19
